Goal: Find specific page/section: Find specific page/section

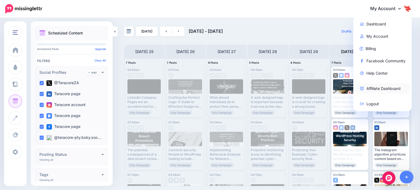
click at [392, 89] on link "Affiliate Dashboard" at bounding box center [382, 88] width 54 height 11
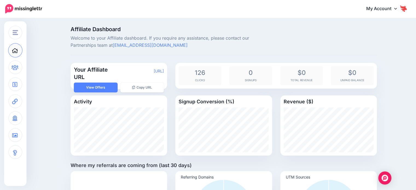
click at [170, 125] on div "Activity" at bounding box center [118, 125] width 105 height 60
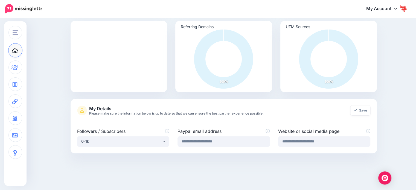
scroll to position [168, 0]
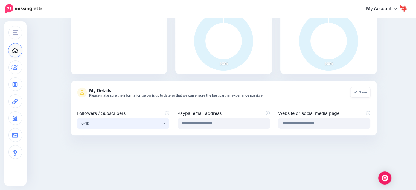
click at [147, 125] on div "0-1k" at bounding box center [121, 123] width 81 height 7
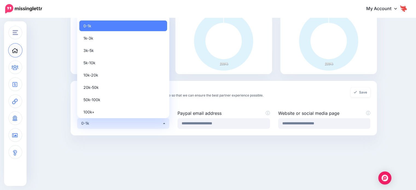
click at [147, 125] on div "0-1k" at bounding box center [121, 123] width 81 height 7
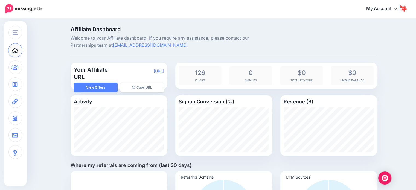
scroll to position [0, 0]
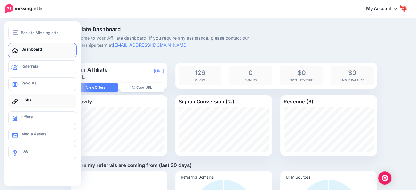
click at [24, 105] on link "Links" at bounding box center [42, 101] width 68 height 14
